Goal: Task Accomplishment & Management: Manage account settings

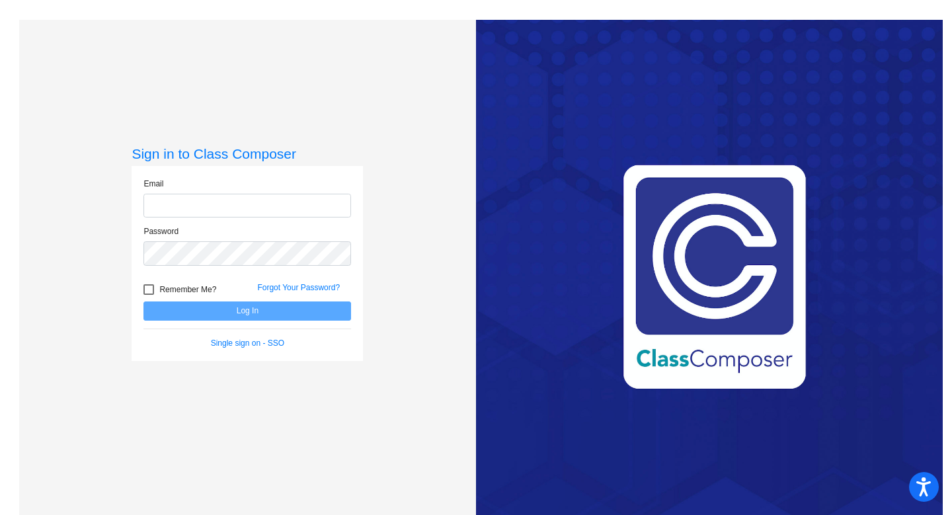
click at [253, 201] on input "email" at bounding box center [248, 206] width 208 height 24
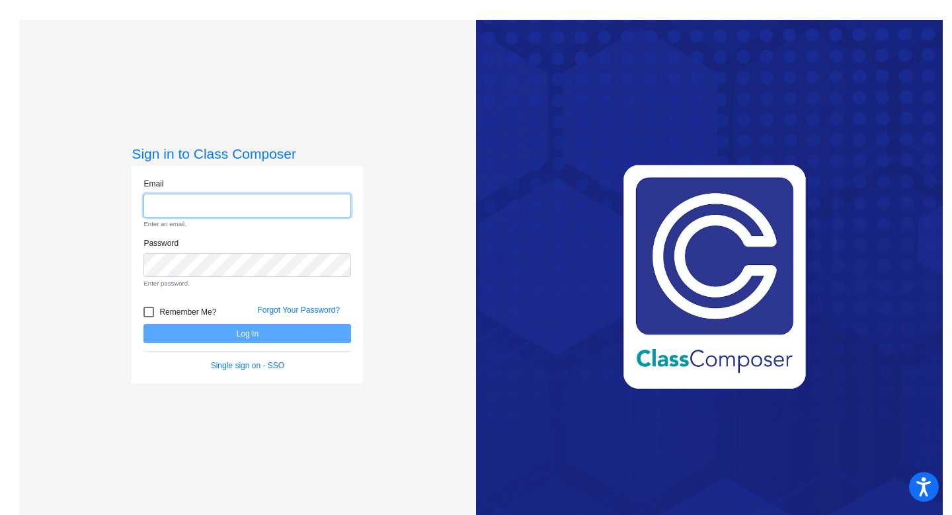
type input "[PERSON_NAME][EMAIL_ADDRESS][PERSON_NAME][DOMAIN_NAME]"
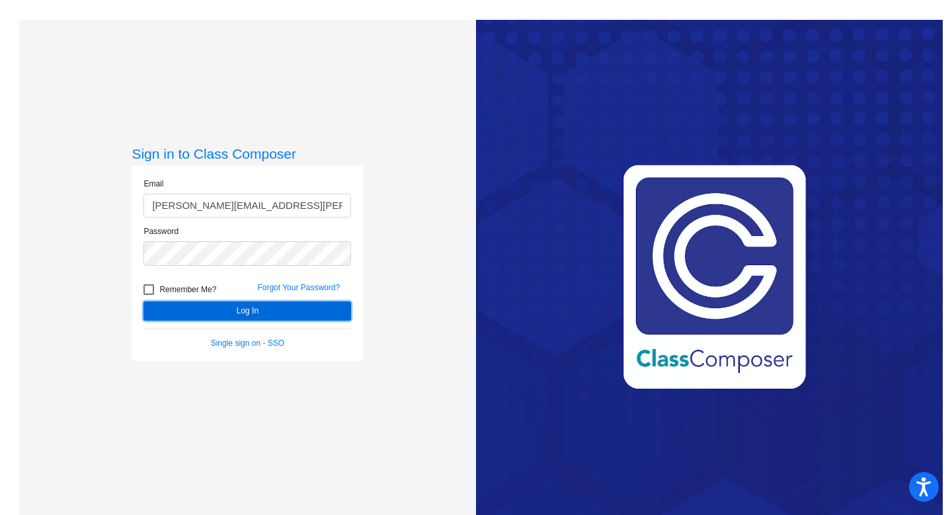
click at [267, 320] on button "Log In" at bounding box center [248, 311] width 208 height 19
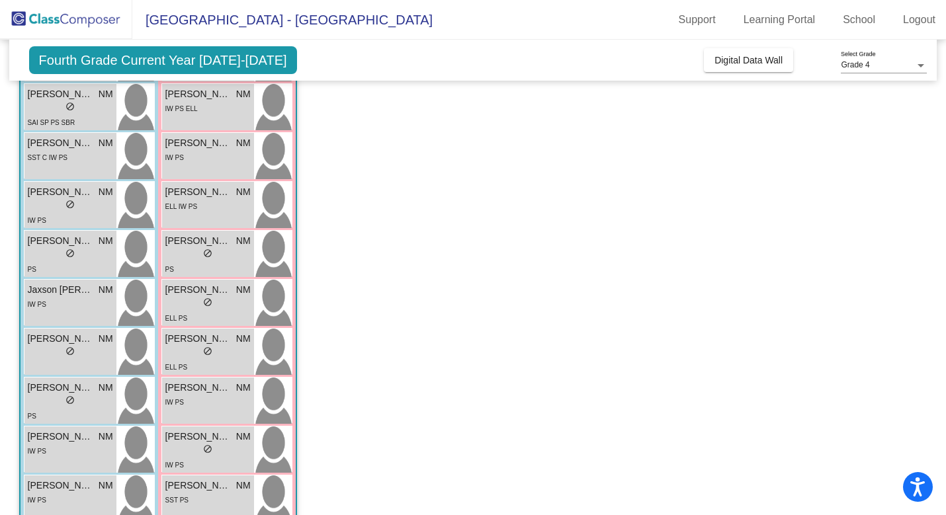
scroll to position [179, 0]
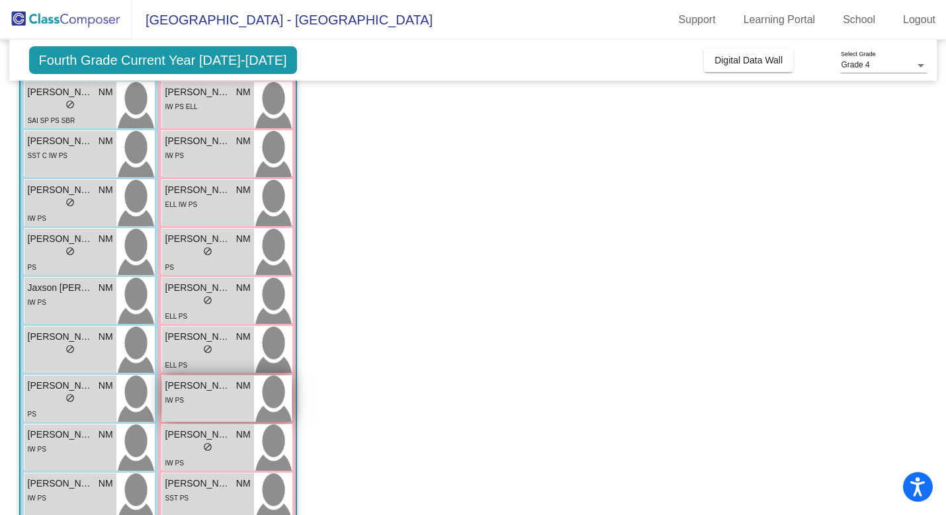
click at [198, 397] on div "IW PS" at bounding box center [207, 400] width 85 height 14
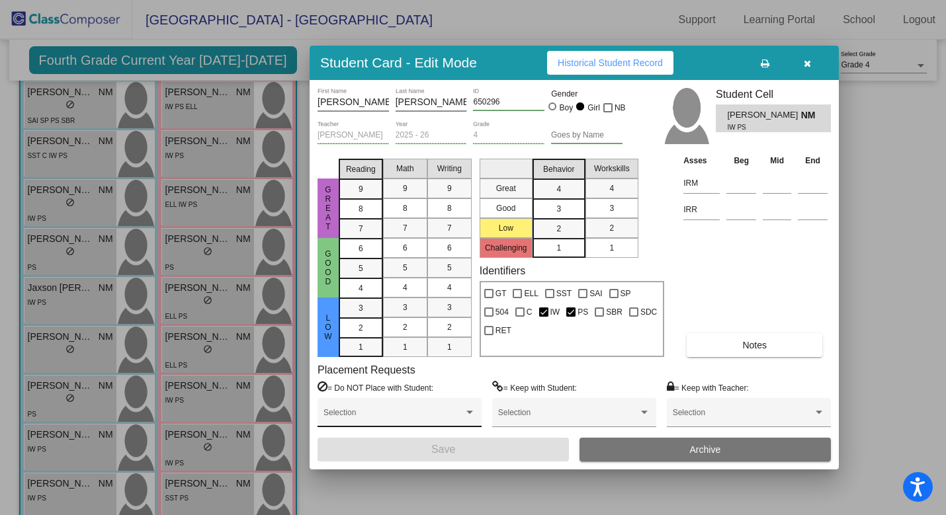
click at [433, 404] on div "Selection" at bounding box center [399, 416] width 152 height 24
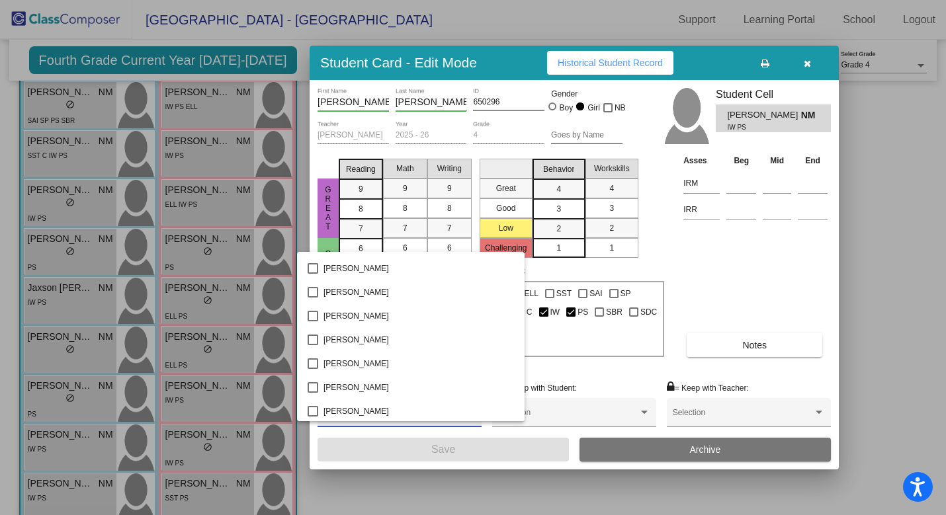
scroll to position [2626, 0]
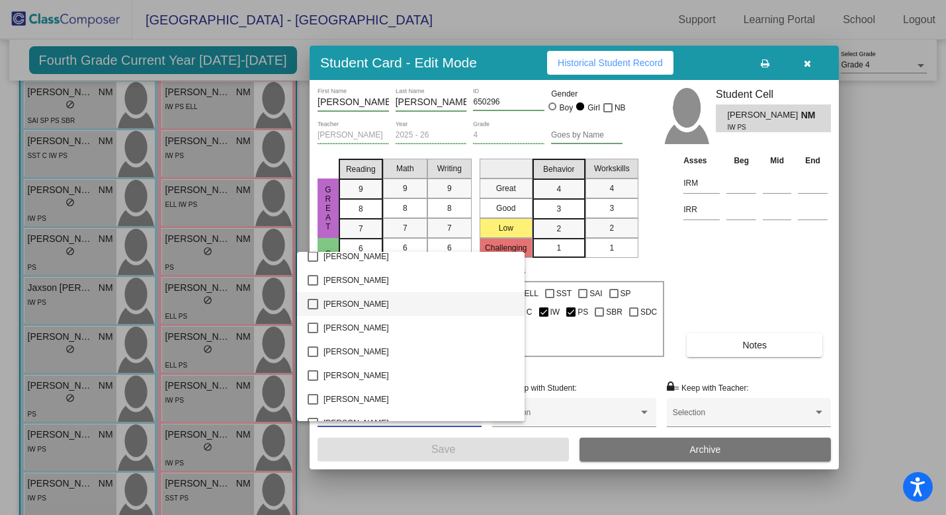
click at [312, 305] on mat-pseudo-checkbox at bounding box center [313, 304] width 11 height 11
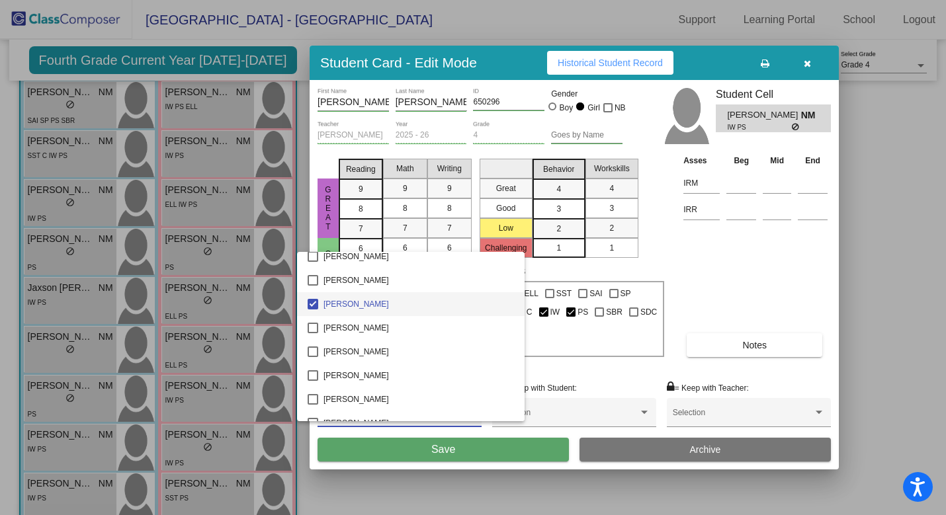
click at [507, 447] on div at bounding box center [473, 257] width 946 height 515
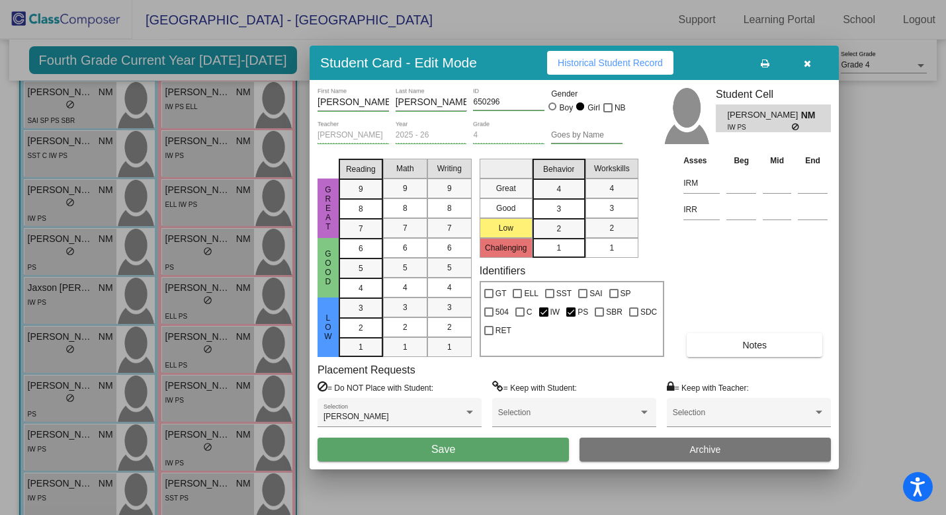
click at [507, 447] on button "Save" at bounding box center [442, 450] width 251 height 24
